Goal: Information Seeking & Learning: Learn about a topic

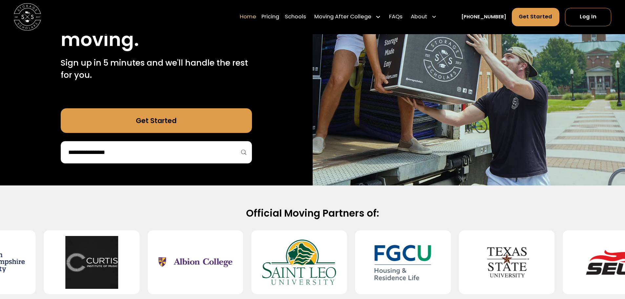
scroll to position [164, 0]
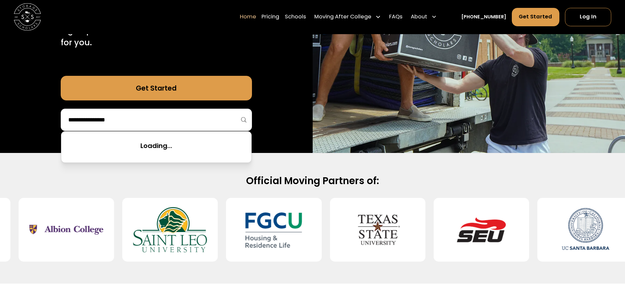
click at [244, 123] on input "search" at bounding box center [156, 119] width 177 height 11
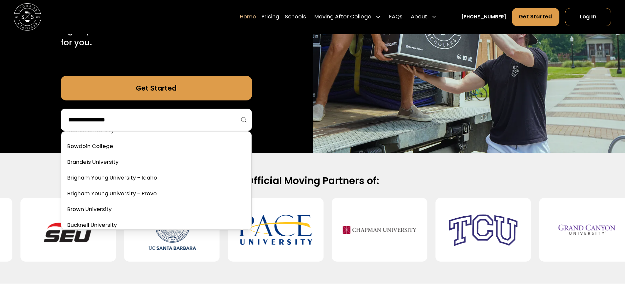
scroll to position [295, 0]
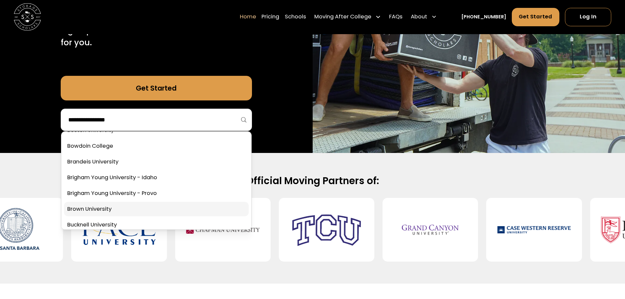
click at [125, 212] on link at bounding box center [156, 209] width 185 height 14
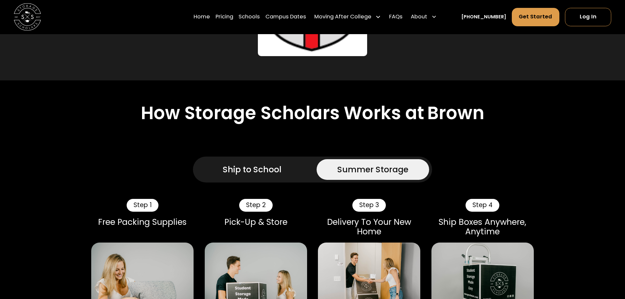
scroll to position [492, 0]
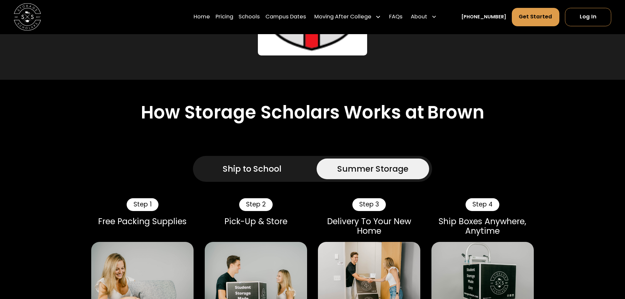
click at [238, 163] on div "Ship to School" at bounding box center [252, 169] width 59 height 12
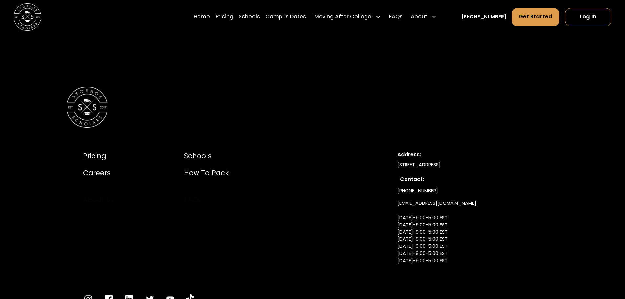
scroll to position [3345, 0]
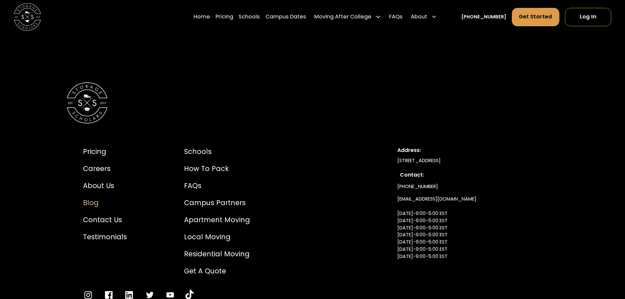
click at [96, 197] on div "Blog" at bounding box center [105, 202] width 44 height 10
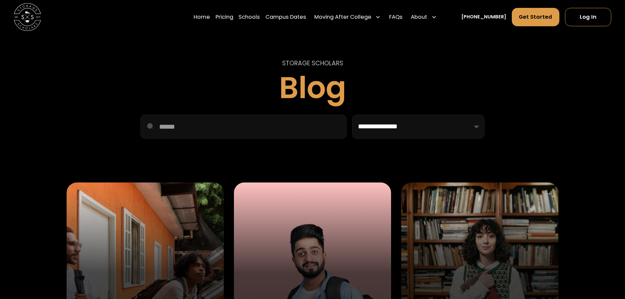
scroll to position [131, 0]
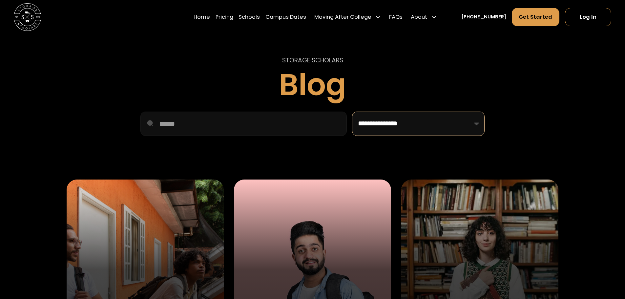
click at [469, 120] on select "**********" at bounding box center [418, 123] width 132 height 24
click at [107, 119] on div "**********" at bounding box center [312, 123] width 491 height 24
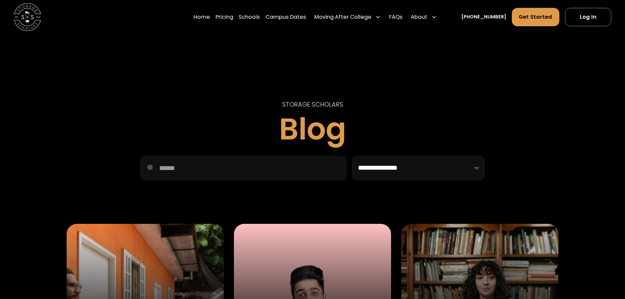
scroll to position [0, 0]
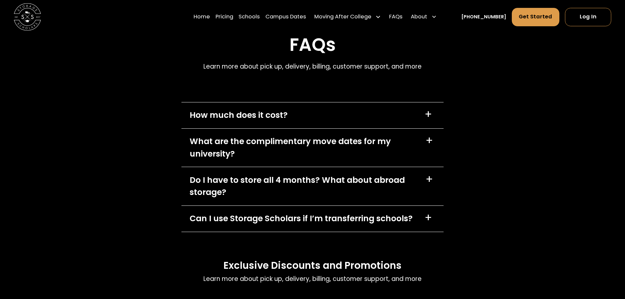
scroll to position [3345, 0]
